Goal: Task Accomplishment & Management: Use online tool/utility

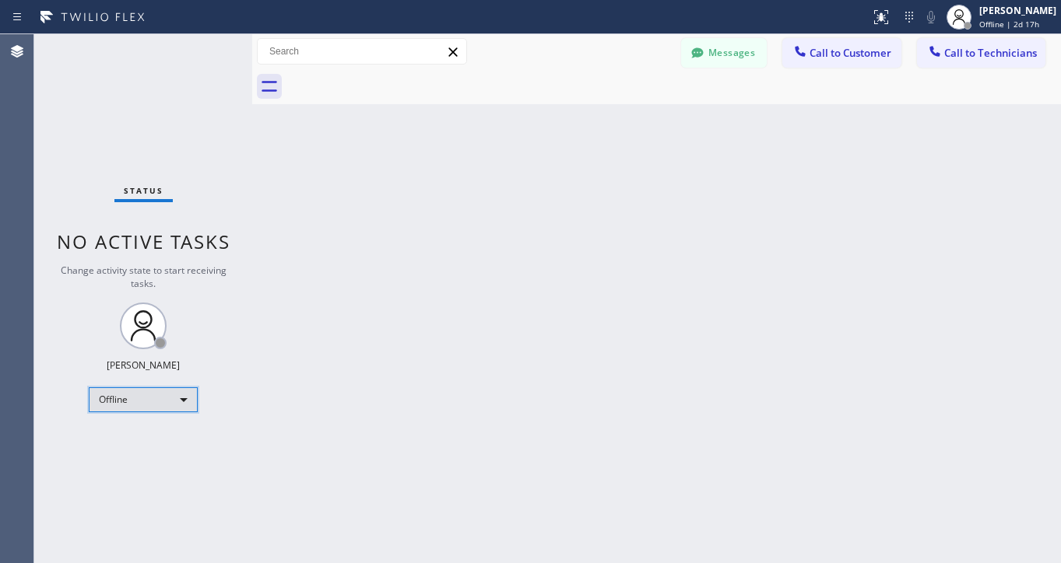
click at [190, 392] on div "Offline" at bounding box center [143, 399] width 109 height 25
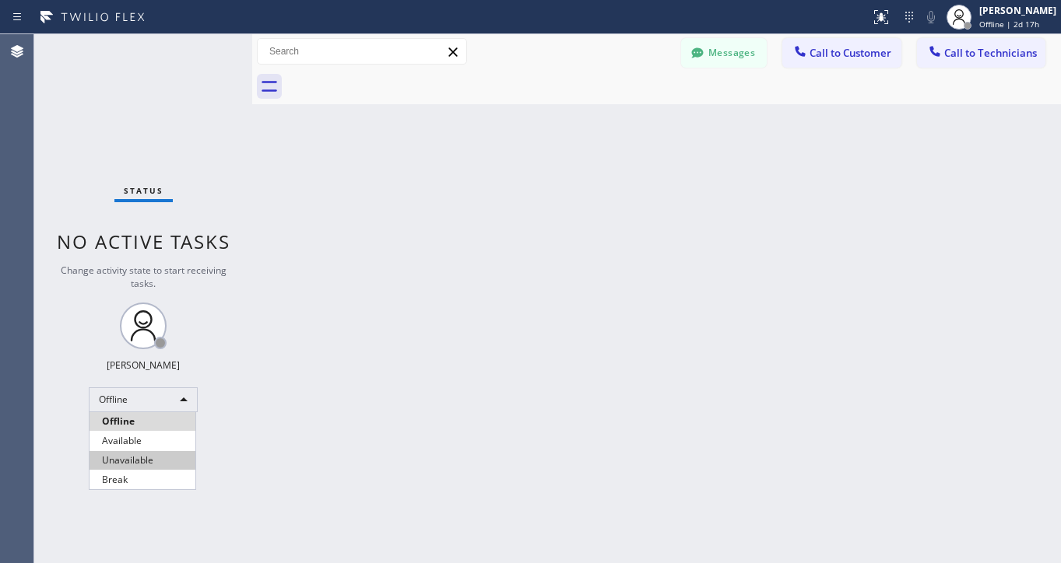
click at [128, 468] on li "Unavailable" at bounding box center [142, 460] width 106 height 19
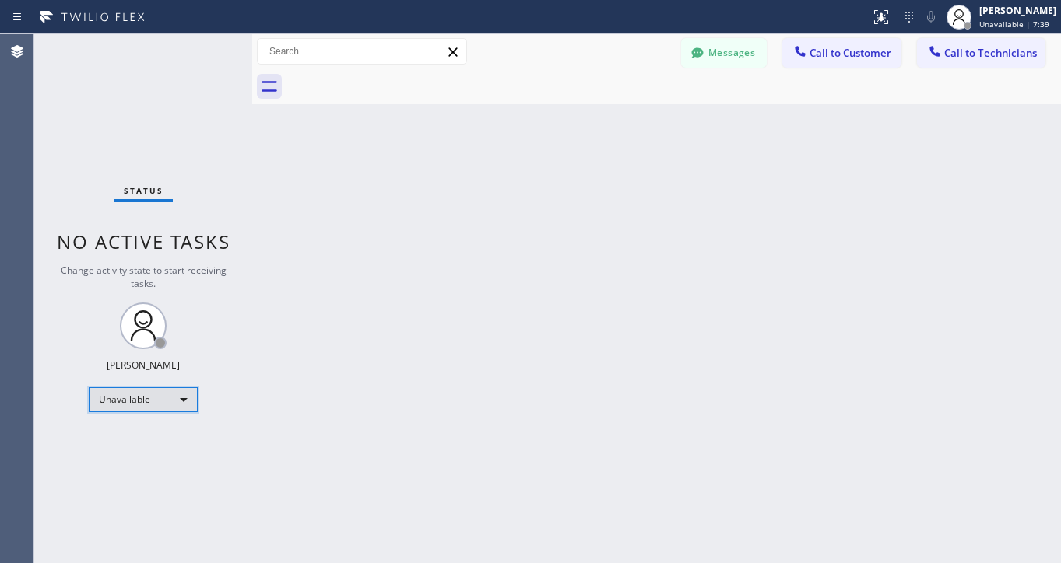
click at [174, 395] on div "Unavailable" at bounding box center [143, 399] width 109 height 25
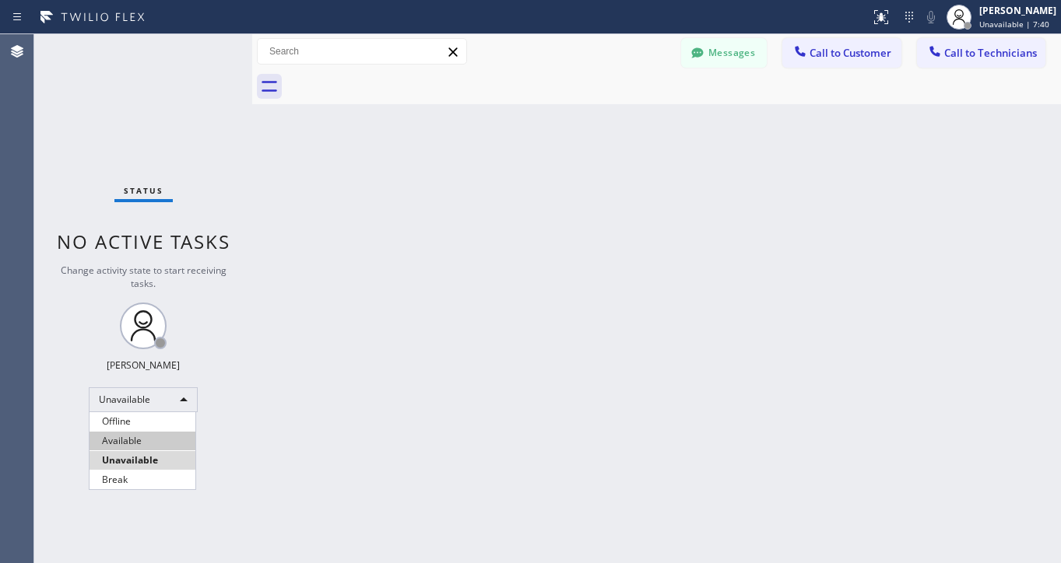
click at [114, 438] on li "Available" at bounding box center [142, 441] width 106 height 19
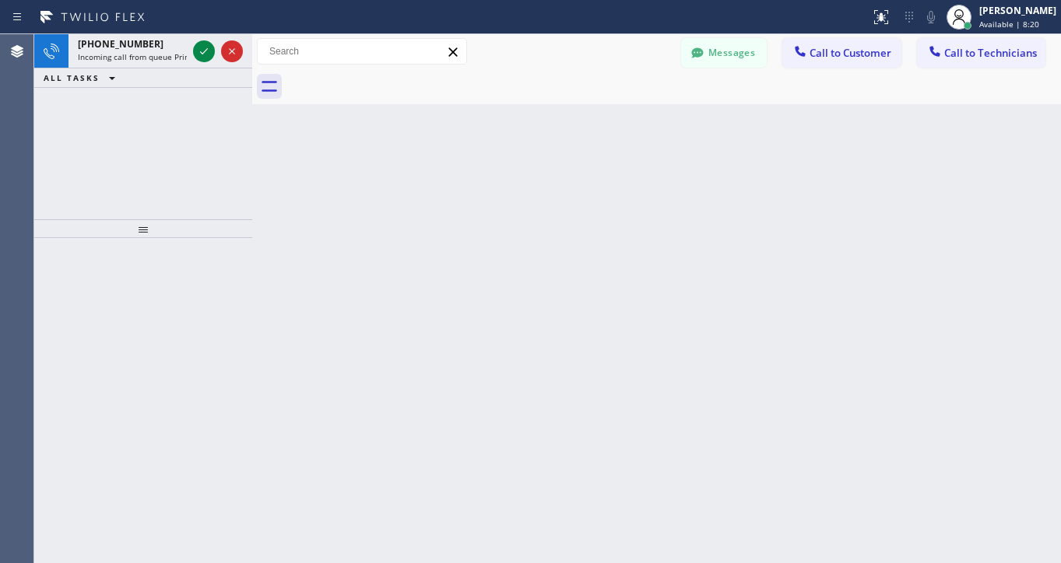
drag, startPoint x: 201, startPoint y: 54, endPoint x: 143, endPoint y: 122, distance: 89.5
click at [200, 54] on icon at bounding box center [204, 51] width 19 height 19
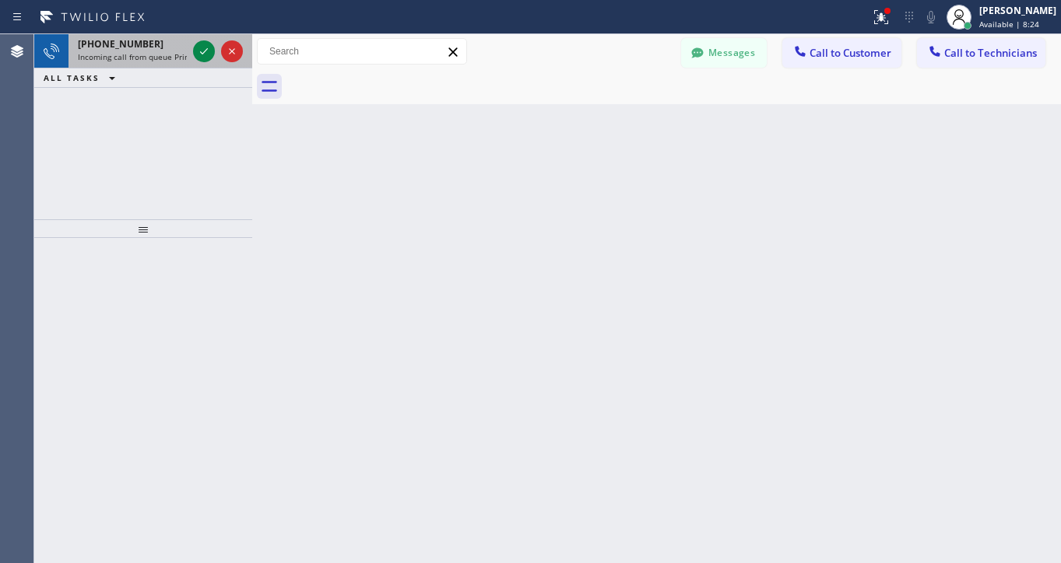
click at [192, 51] on div at bounding box center [218, 51] width 56 height 34
